Goal: Manage account settings

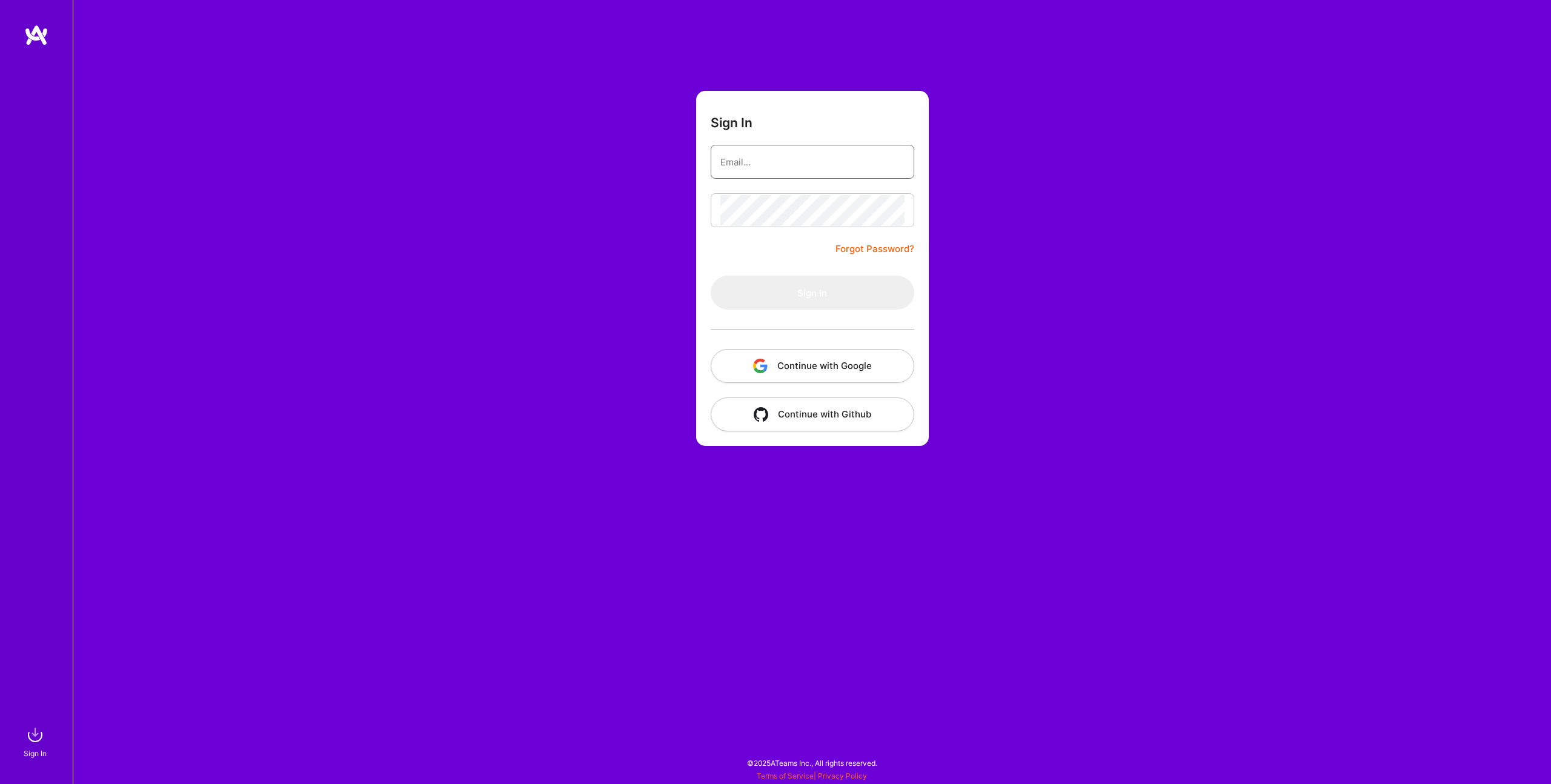
click at [798, 169] on input "email" at bounding box center [812, 162] width 184 height 31
type input "[EMAIL_ADDRESS][PERSON_NAME][DOMAIN_NAME]"
click at [847, 281] on button "Sign In" at bounding box center [812, 292] width 204 height 34
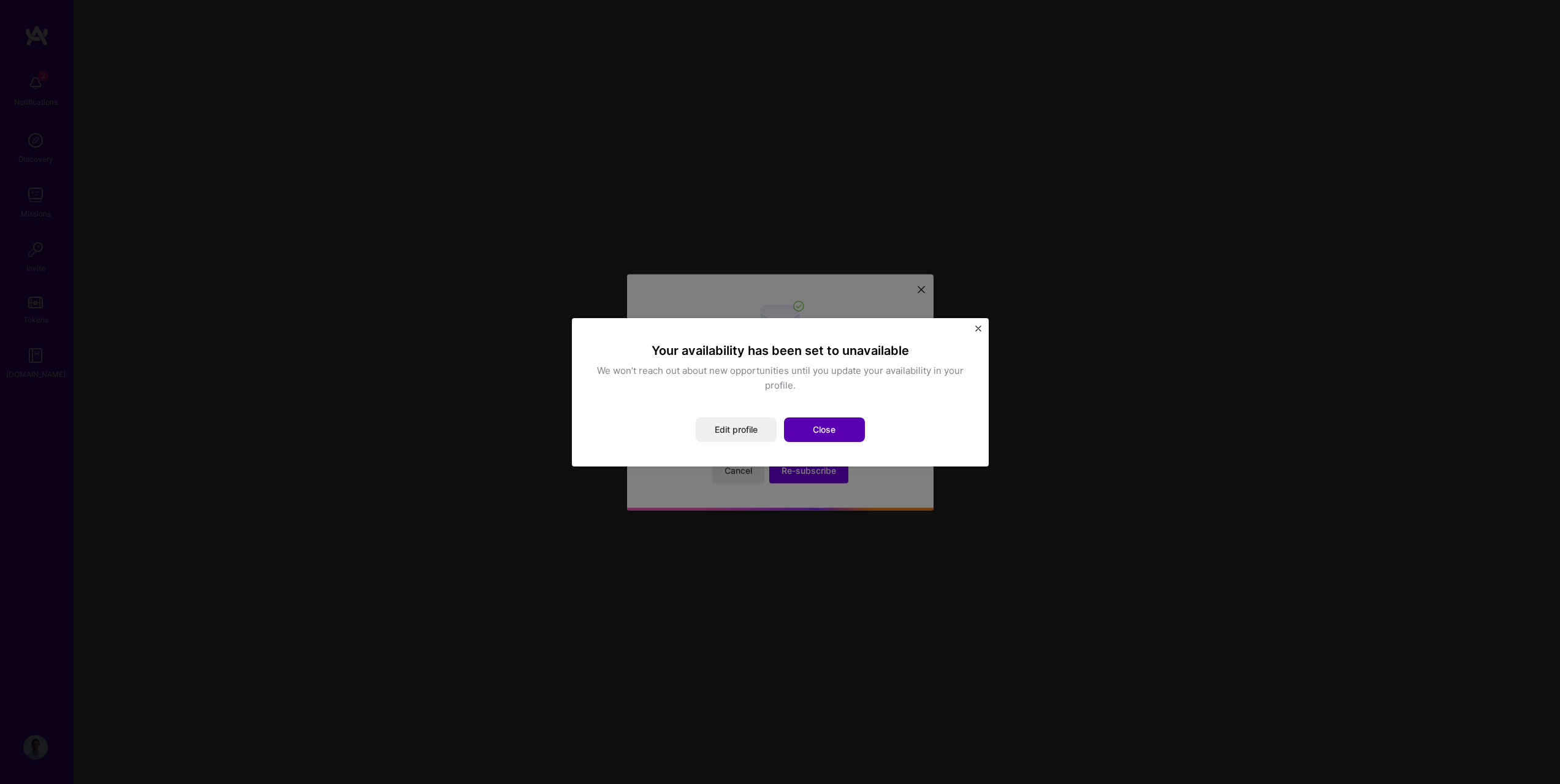
click at [802, 419] on button "Close" at bounding box center [825, 429] width 81 height 24
